Goal: Task Accomplishment & Management: Use online tool/utility

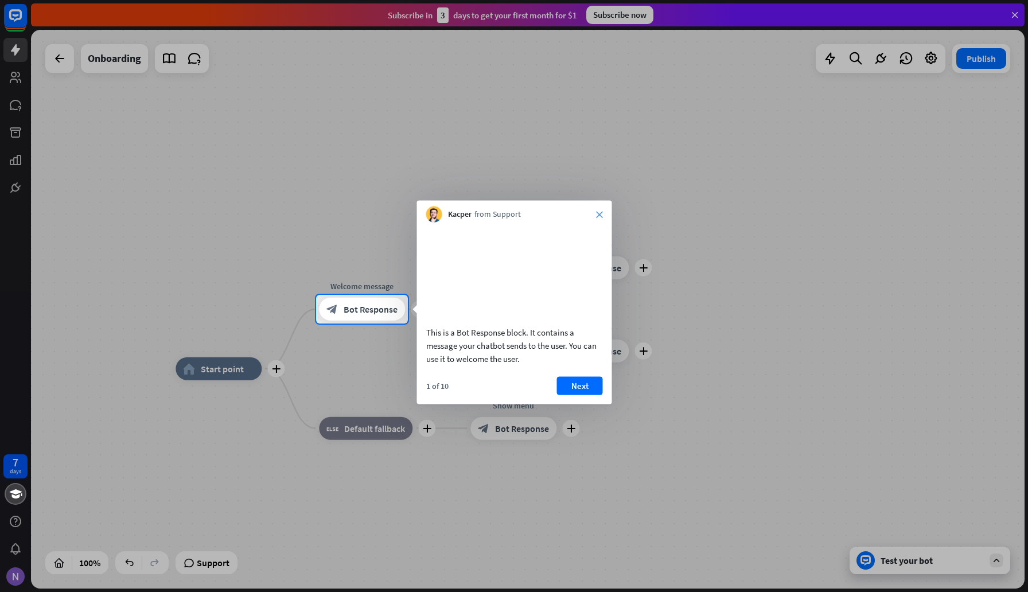
click at [599, 213] on icon "close" at bounding box center [599, 214] width 7 height 7
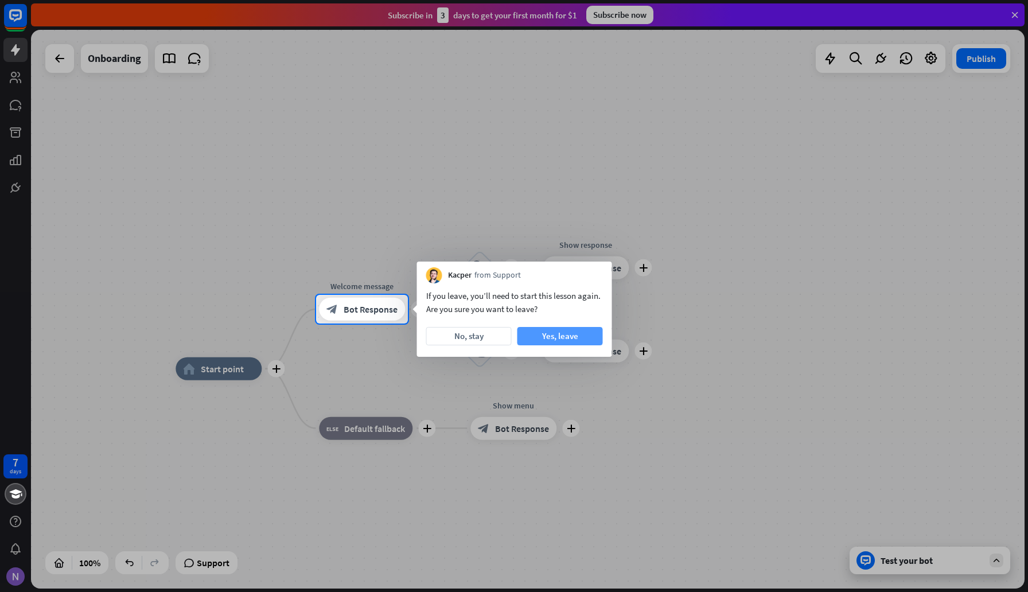
click at [559, 338] on button "Yes, leave" at bounding box center [559, 336] width 85 height 18
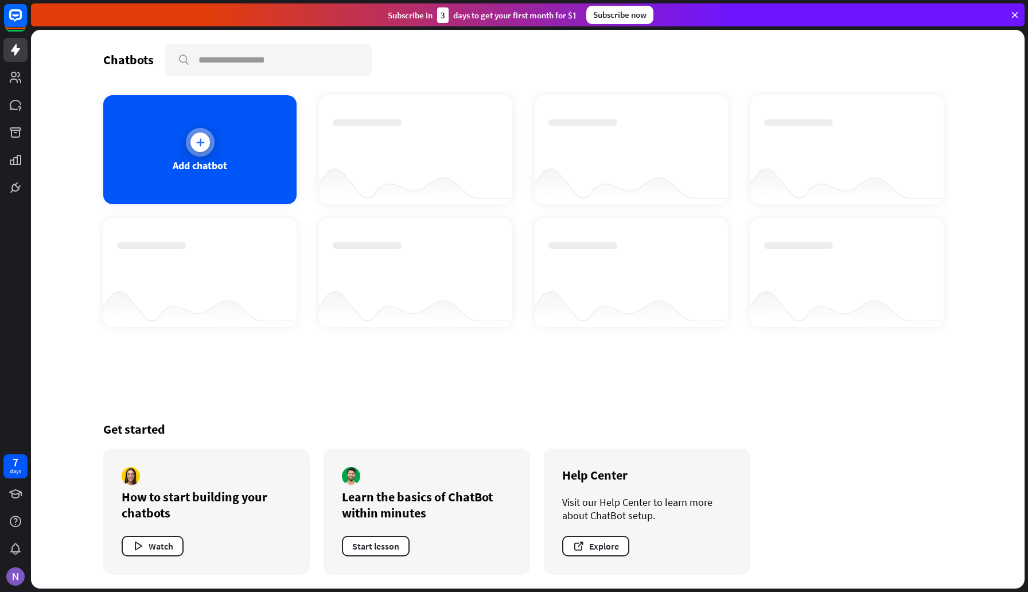
click at [201, 180] on div "Add chatbot" at bounding box center [199, 149] width 193 height 109
